Goal: Information Seeking & Learning: Learn about a topic

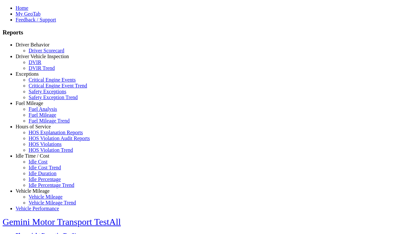
click at [37, 106] on link "Fuel Mileage" at bounding box center [30, 103] width 28 height 6
click at [42, 124] on link "Fuel Mileage Trend" at bounding box center [49, 121] width 41 height 6
select select "**********"
type input "**********"
